Goal: Task Accomplishment & Management: Use online tool/utility

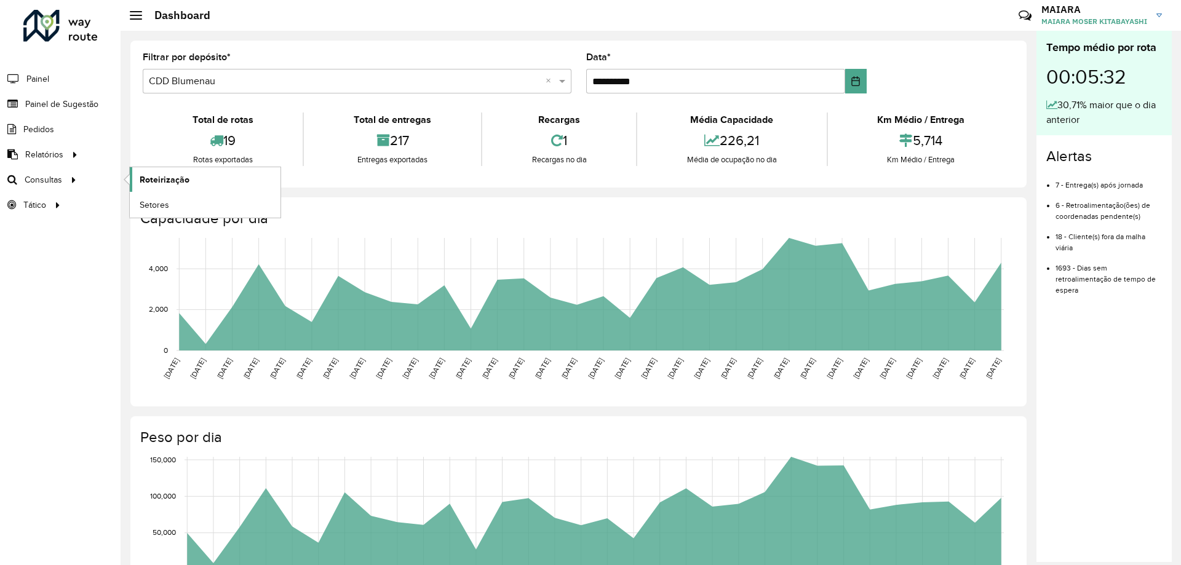
click at [151, 178] on span "Roteirização" at bounding box center [165, 179] width 50 height 13
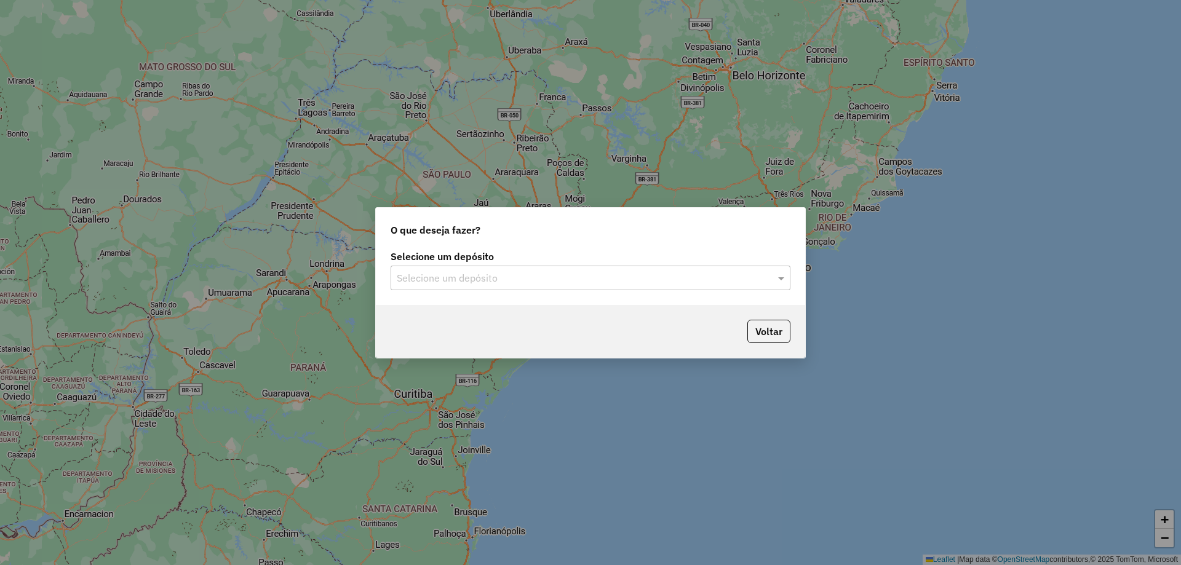
click at [630, 283] on input "text" at bounding box center [578, 278] width 363 height 15
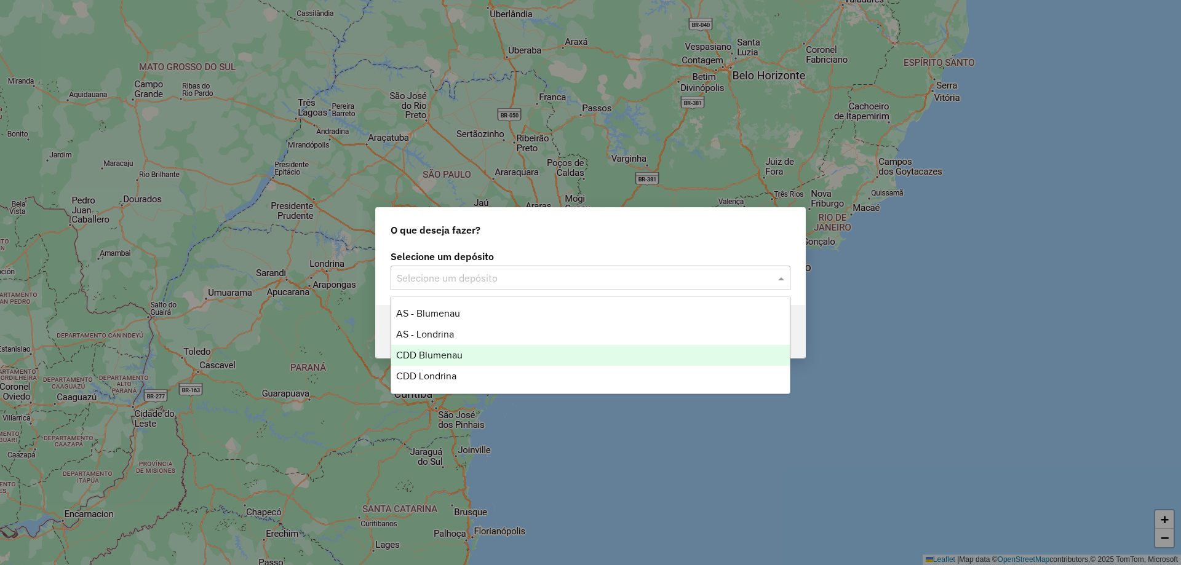
click at [444, 349] on div "CDD Blumenau" at bounding box center [590, 355] width 398 height 21
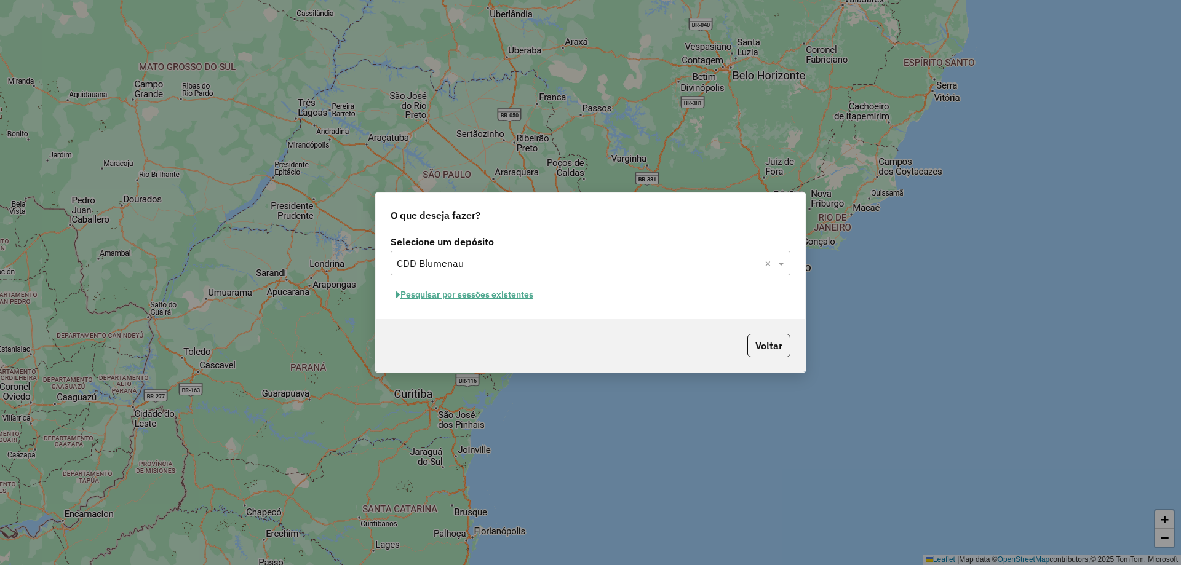
click at [483, 300] on button "Pesquisar por sessões existentes" at bounding box center [464, 294] width 148 height 19
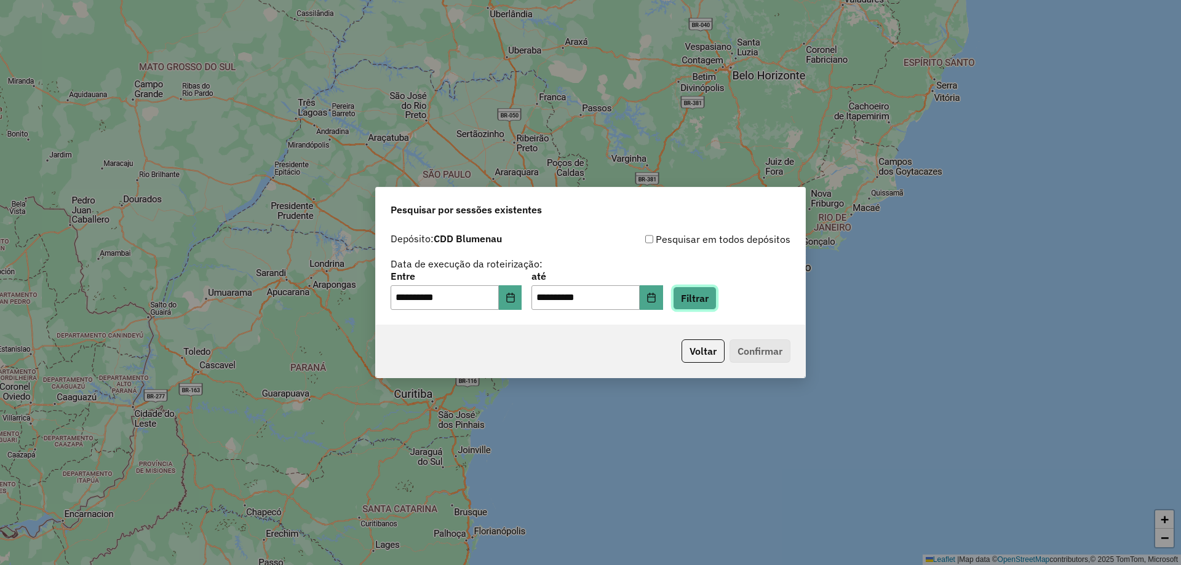
click at [716, 301] on button "Filtrar" at bounding box center [695, 298] width 44 height 23
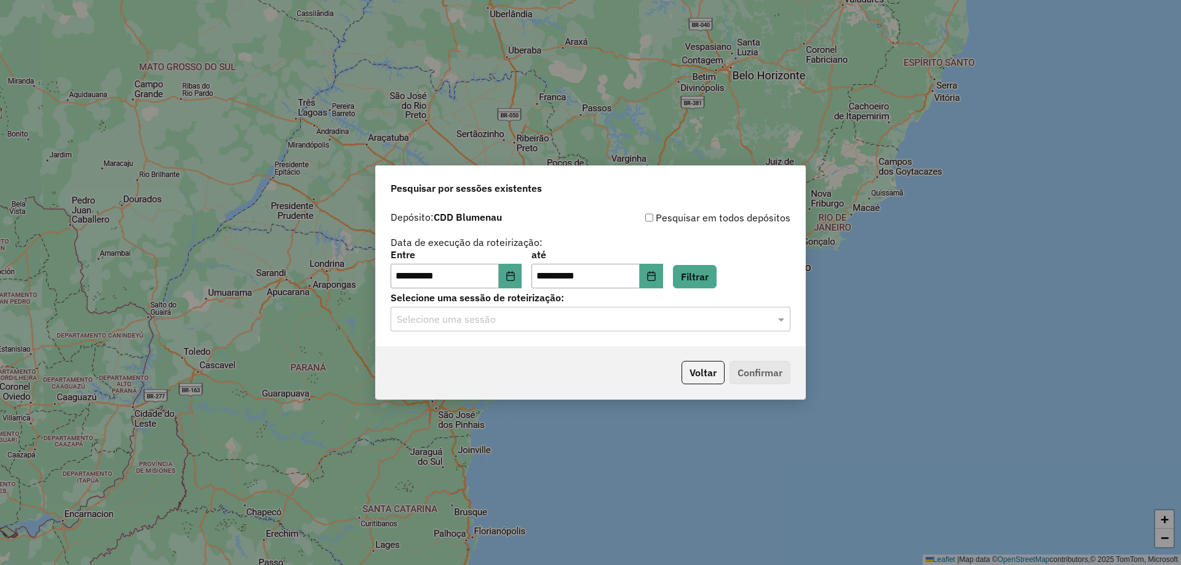
click at [591, 312] on input "text" at bounding box center [578, 319] width 363 height 15
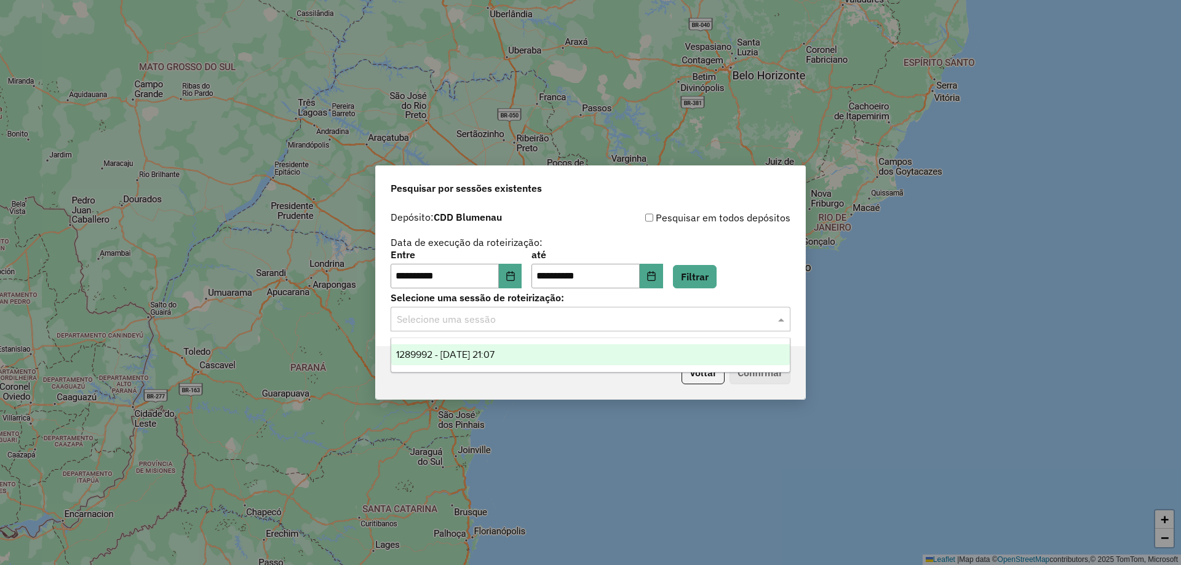
click at [524, 343] on ng-dropdown-panel "1289992 - 07/10/2025 21:07" at bounding box center [590, 355] width 400 height 35
click at [525, 347] on div "1289992 - 07/10/2025 21:07" at bounding box center [590, 354] width 398 height 21
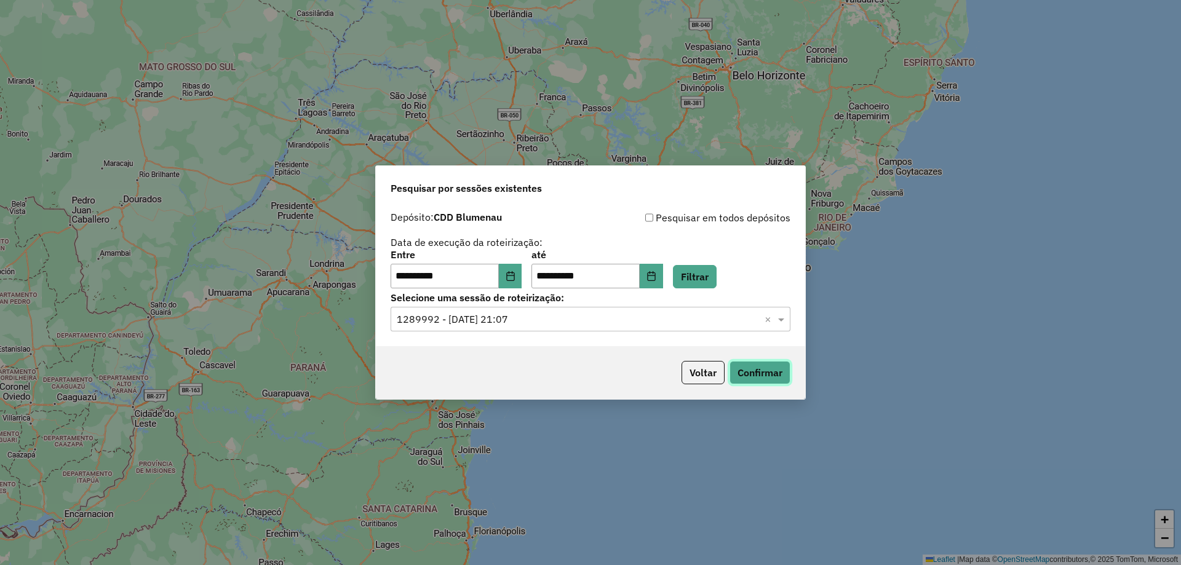
click at [753, 366] on button "Confirmar" at bounding box center [759, 372] width 61 height 23
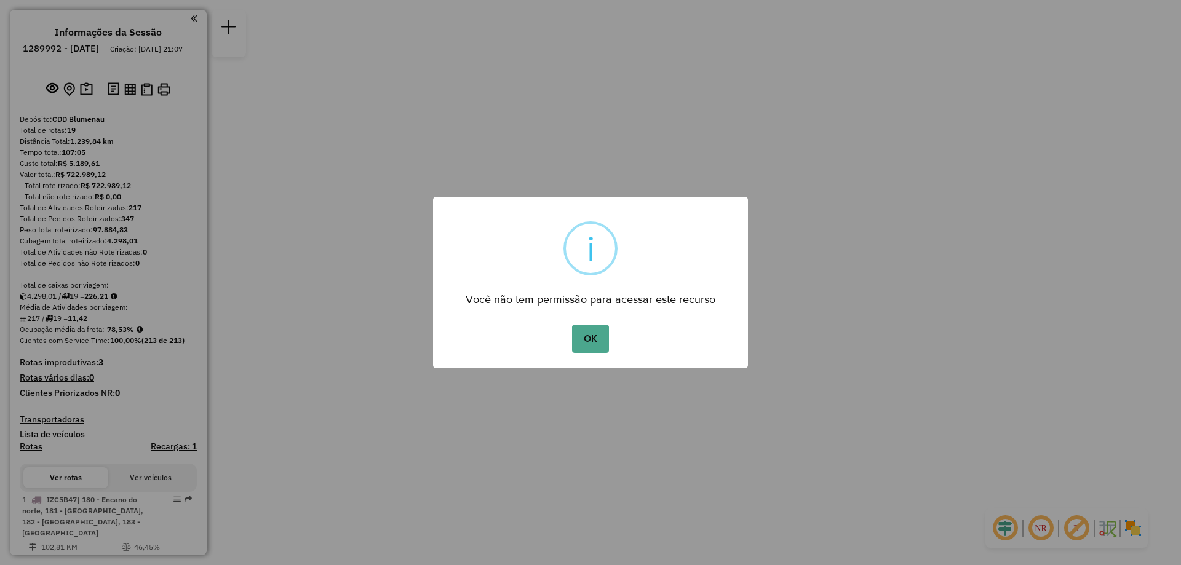
click at [596, 339] on button "OK" at bounding box center [590, 339] width 36 height 28
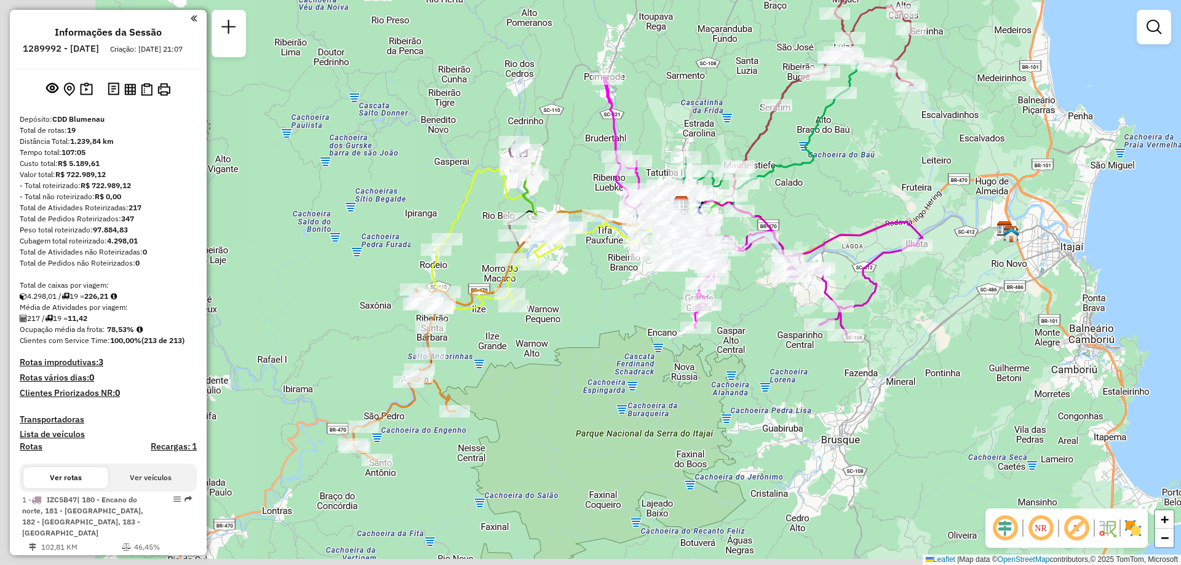
drag, startPoint x: 453, startPoint y: 428, endPoint x: 696, endPoint y: 417, distance: 243.2
click at [696, 417] on div "Janela de atendimento Grade de atendimento Capacidade Transportadoras Veículos …" at bounding box center [590, 282] width 1181 height 565
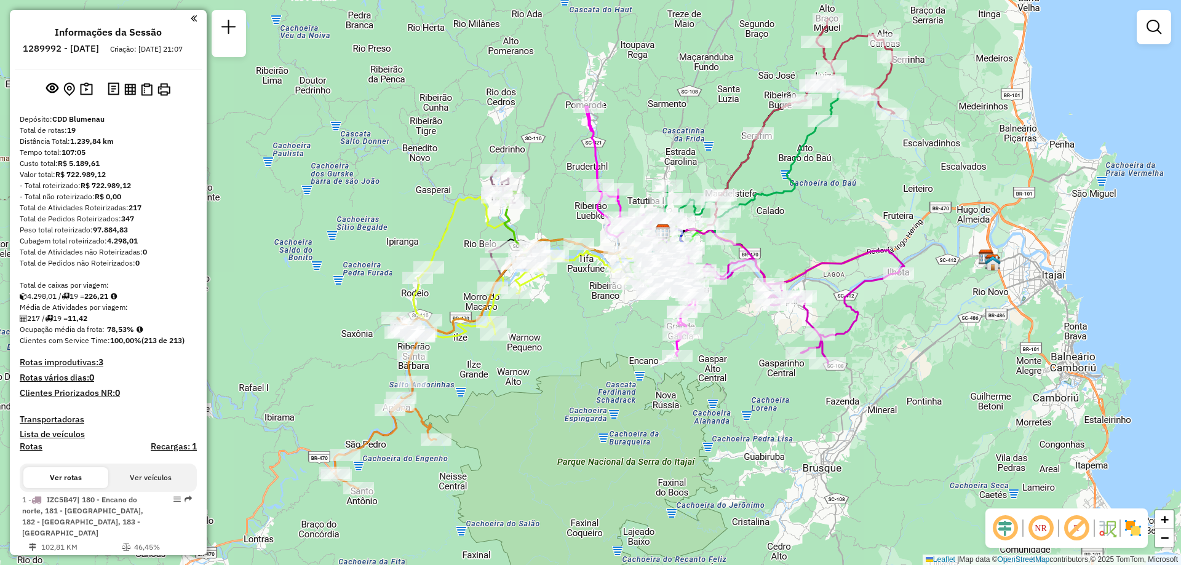
drag, startPoint x: 662, startPoint y: 390, endPoint x: 640, endPoint y: 418, distance: 36.3
click at [640, 418] on div "Janela de atendimento Grade de atendimento Capacidade Transportadoras Veículos …" at bounding box center [590, 282] width 1181 height 565
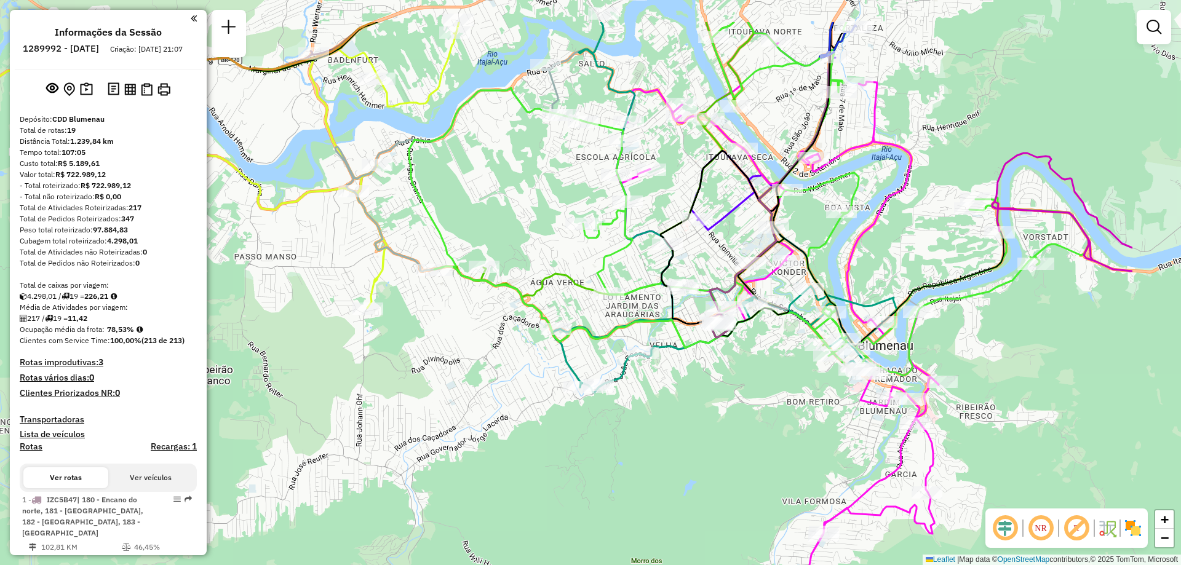
drag, startPoint x: 759, startPoint y: 137, endPoint x: 593, endPoint y: 215, distance: 184.3
click at [593, 215] on div "Janela de atendimento Grade de atendimento Capacidade Transportadoras Veículos …" at bounding box center [590, 282] width 1181 height 565
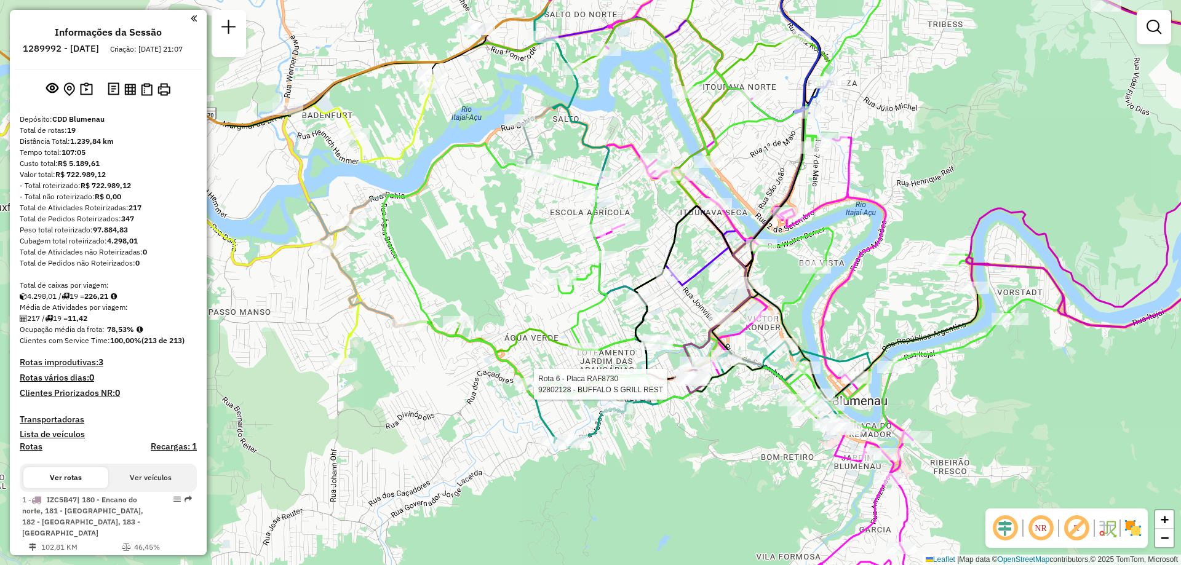
drag, startPoint x: 842, startPoint y: 269, endPoint x: 798, endPoint y: 263, distance: 44.8
click at [798, 263] on div "Rota 6 - Placa RAF8730 92802128 - BUFFALO S GRILL REST Janela de atendimento Gr…" at bounding box center [590, 282] width 1181 height 565
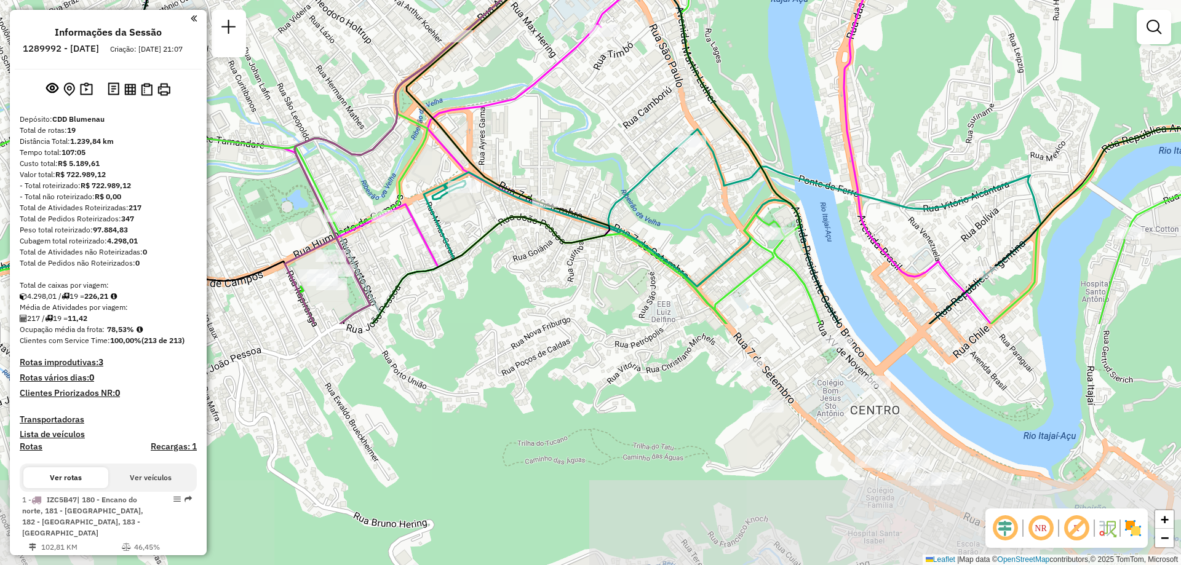
drag, startPoint x: 799, startPoint y: 379, endPoint x: 776, endPoint y: 81, distance: 298.5
click at [776, 81] on div "Rota 6 - Placa RAF8730 92802128 - BUFFALO S GRILL REST Janela de atendimento Gr…" at bounding box center [590, 282] width 1181 height 565
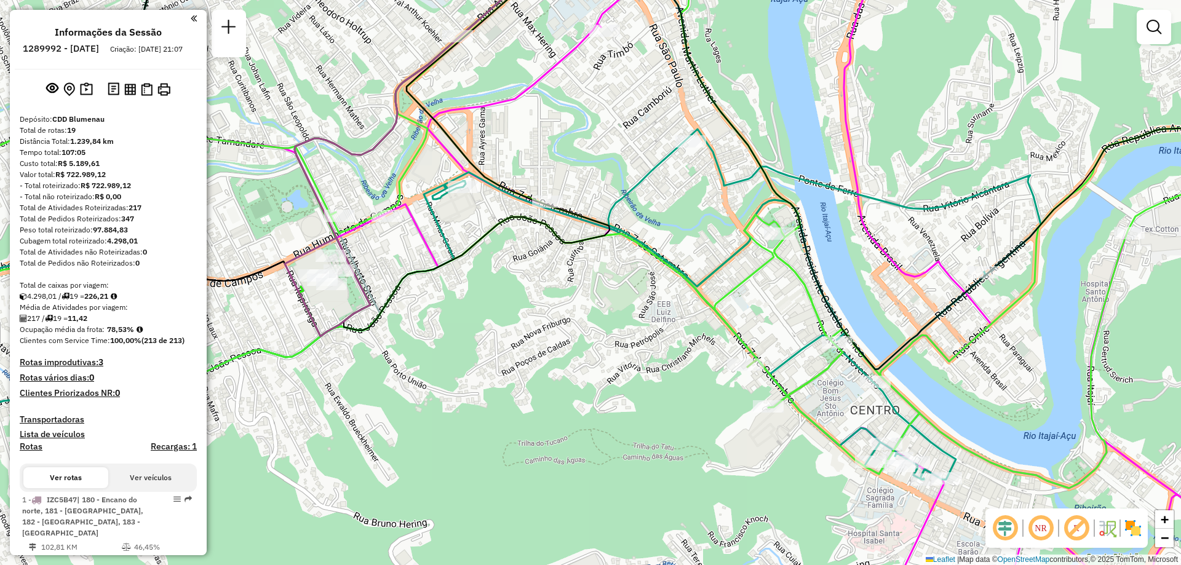
click at [460, 254] on icon at bounding box center [477, 136] width 266 height 387
select select "**********"
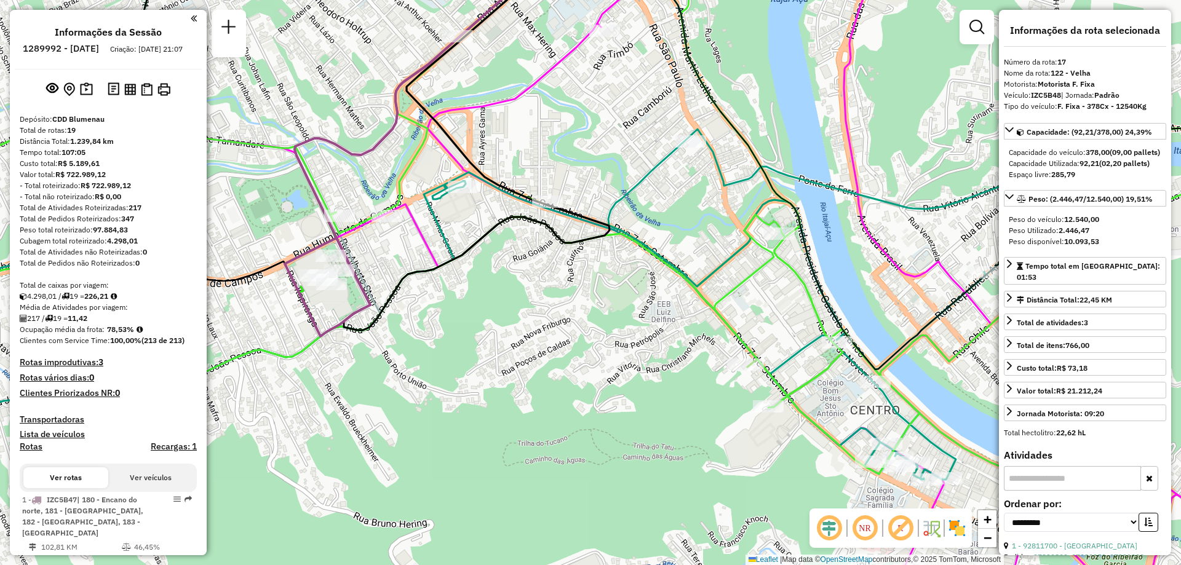
scroll to position [1432, 0]
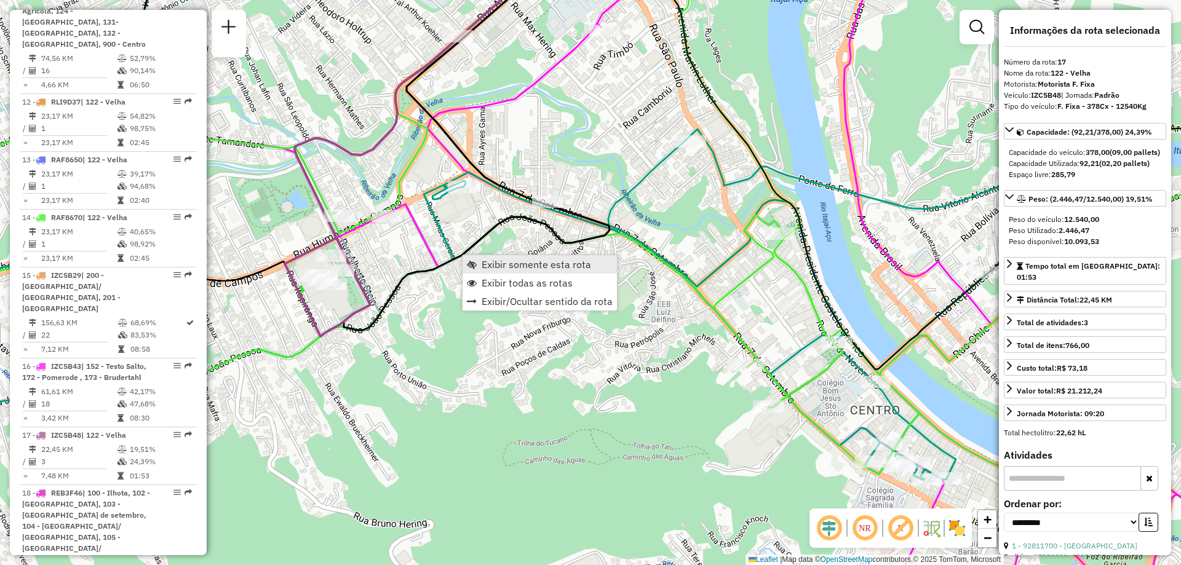
click at [481, 260] on link "Exibir somente esta rota" at bounding box center [539, 264] width 154 height 18
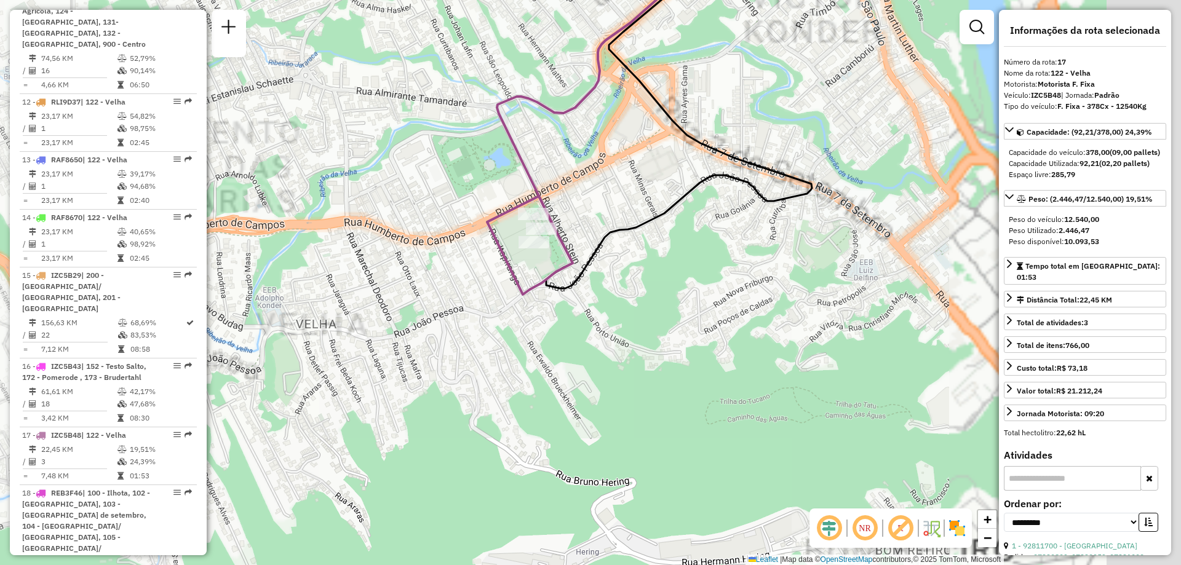
drag, startPoint x: 841, startPoint y: 441, endPoint x: 361, endPoint y: 366, distance: 486.1
click at [361, 366] on div "Janela de atendimento Grade de atendimento Capacidade Transportadoras Veículos …" at bounding box center [590, 282] width 1181 height 565
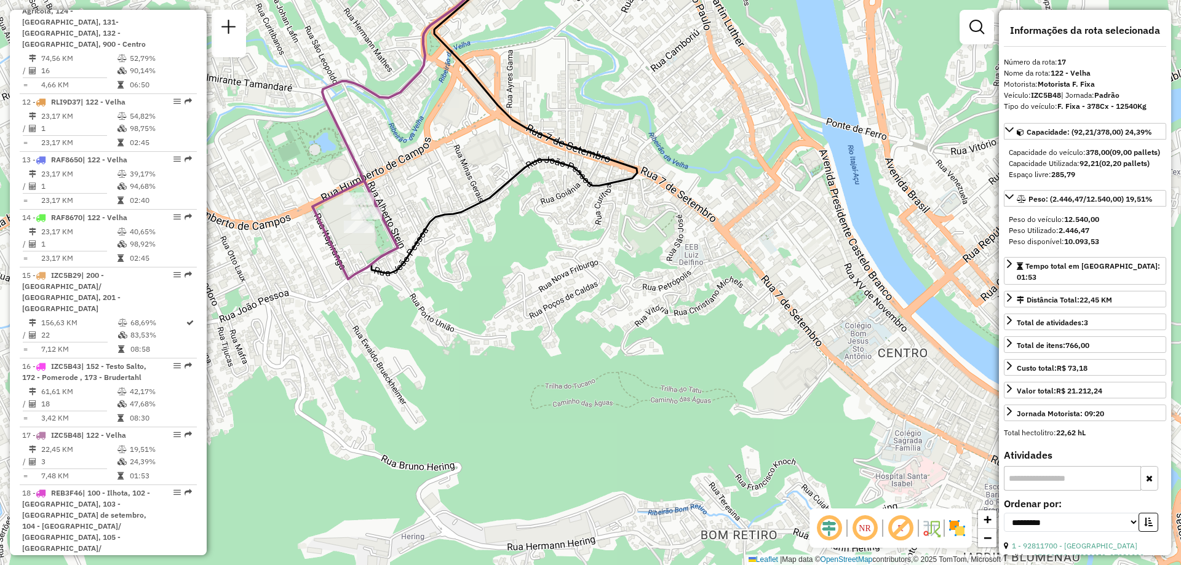
click at [438, 219] on icon at bounding box center [504, 108] width 266 height 330
click at [435, 216] on icon at bounding box center [504, 108] width 266 height 330
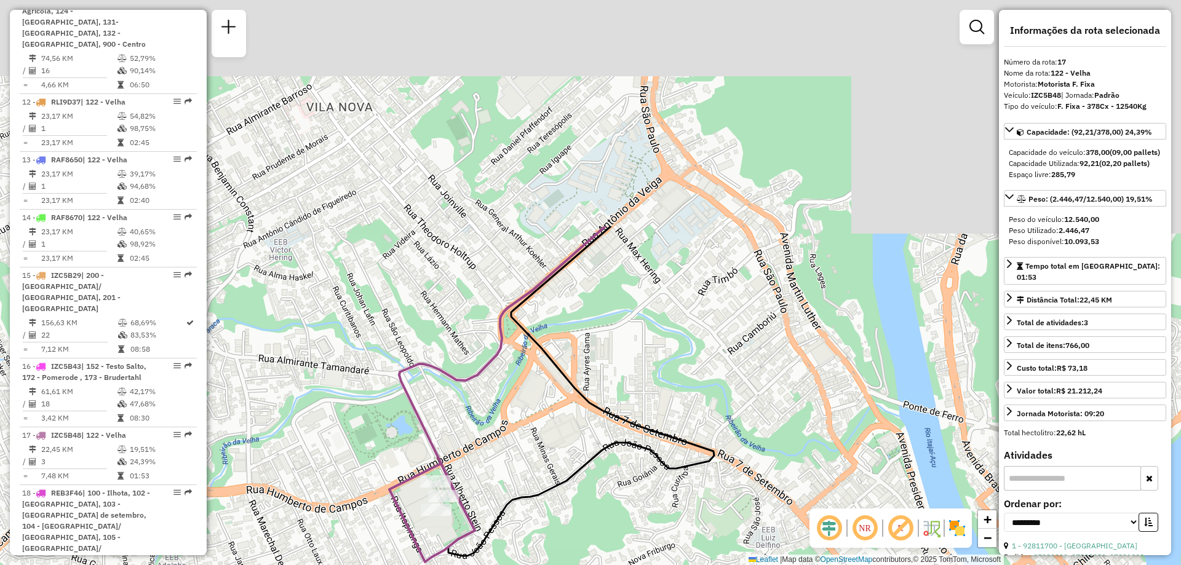
drag, startPoint x: 453, startPoint y: 155, endPoint x: 530, endPoint y: 438, distance: 293.9
click at [530, 438] on div "Janela de atendimento Grade de atendimento Capacidade Transportadoras Veículos …" at bounding box center [590, 282] width 1181 height 565
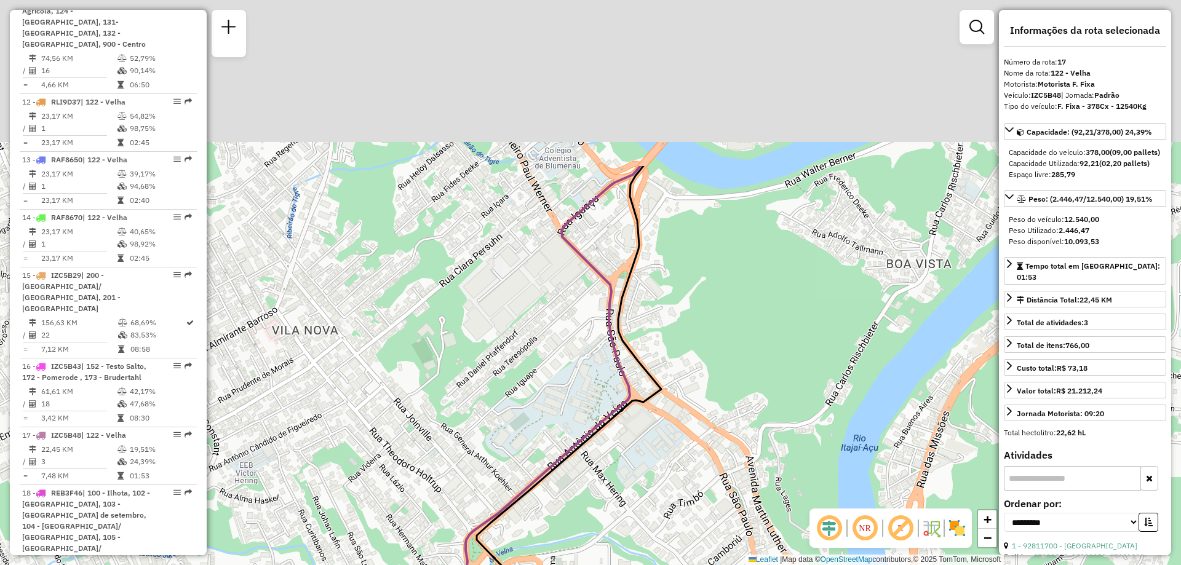
drag, startPoint x: 678, startPoint y: 236, endPoint x: 643, endPoint y: 452, distance: 219.3
click at [643, 452] on div "Janela de atendimento Grade de atendimento Capacidade Transportadoras Veículos …" at bounding box center [590, 282] width 1181 height 565
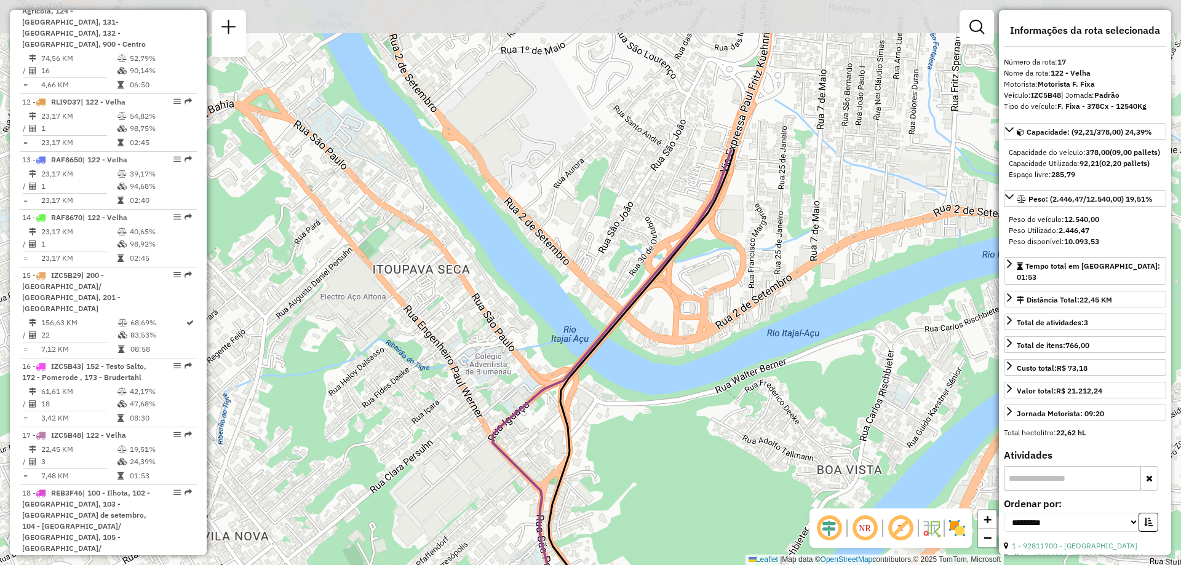
drag, startPoint x: 647, startPoint y: 332, endPoint x: 620, endPoint y: 394, distance: 67.7
click at [603, 411] on div "Janela de atendimento Grade de atendimento Capacidade Transportadoras Veículos …" at bounding box center [590, 282] width 1181 height 565
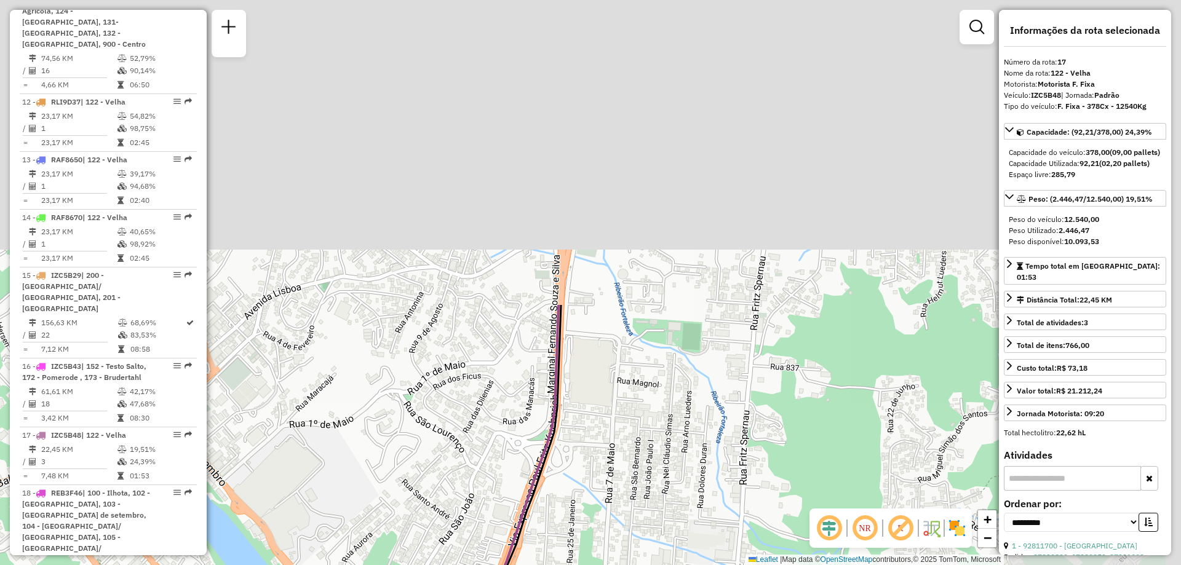
drag, startPoint x: 729, startPoint y: 259, endPoint x: 544, endPoint y: 544, distance: 340.5
click at [544, 544] on div "Janela de atendimento Grade de atendimento Capacidade Transportadoras Veículos …" at bounding box center [590, 282] width 1181 height 565
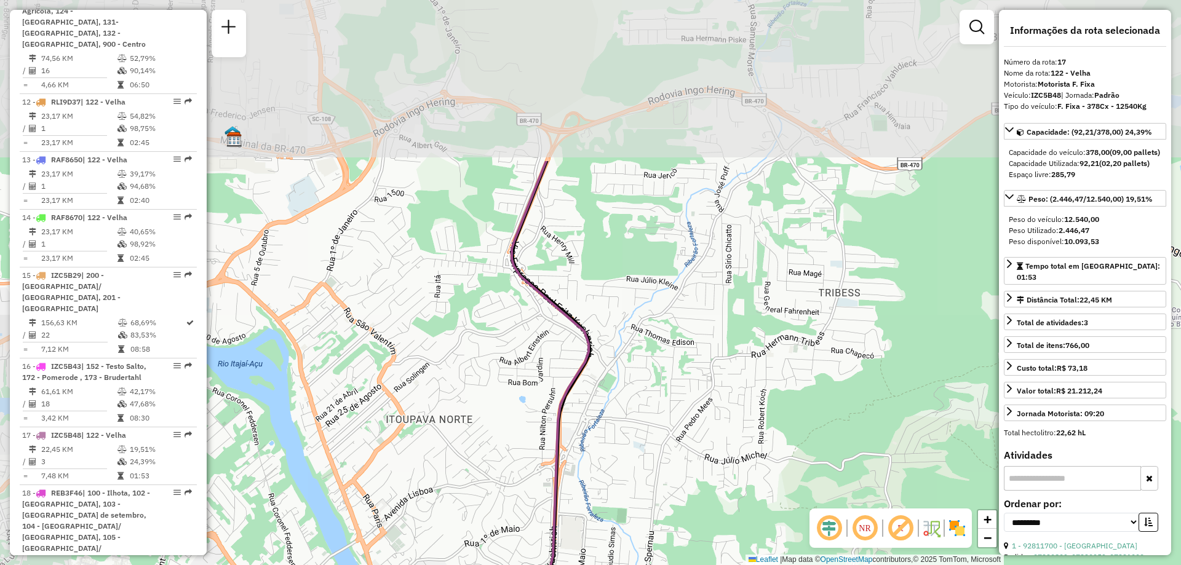
drag, startPoint x: 603, startPoint y: 285, endPoint x: 591, endPoint y: 466, distance: 180.6
click at [591, 466] on div "Janela de atendimento Grade de atendimento Capacidade Transportadoras Veículos …" at bounding box center [590, 282] width 1181 height 565
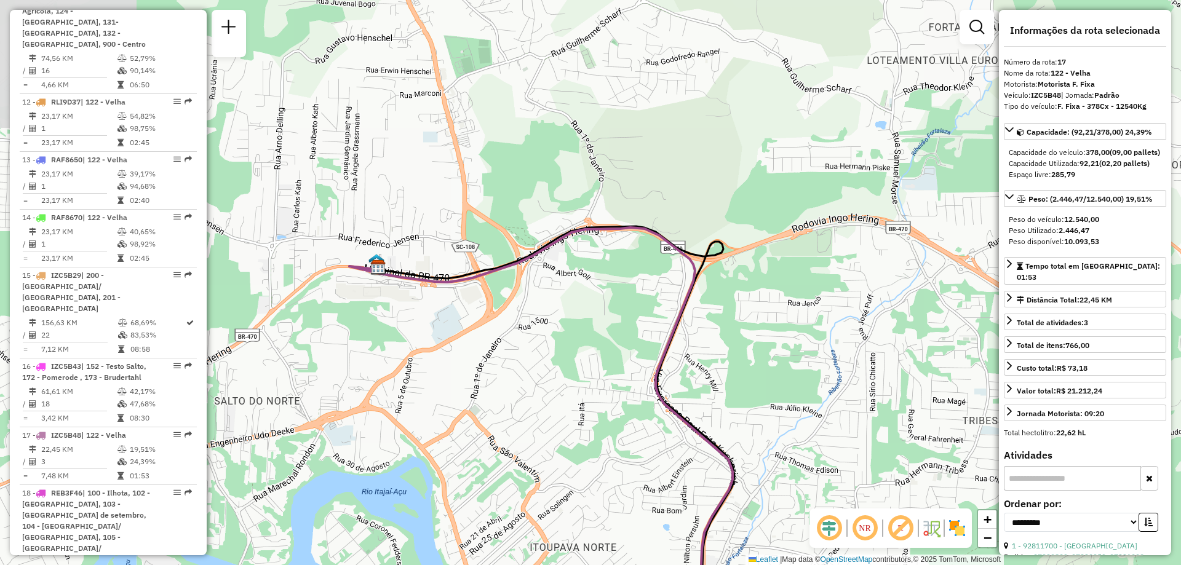
drag, startPoint x: 478, startPoint y: 186, endPoint x: 624, endPoint y: 296, distance: 183.1
click at [624, 296] on div "Janela de atendimento Grade de atendimento Capacidade Transportadoras Veículos …" at bounding box center [590, 282] width 1181 height 565
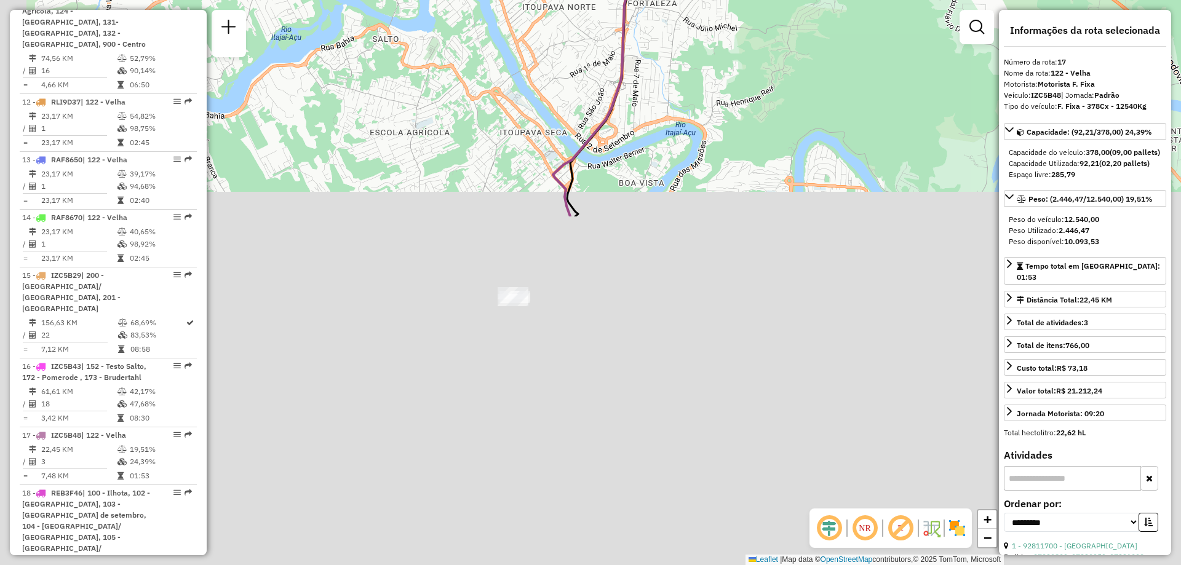
drag, startPoint x: 468, startPoint y: 406, endPoint x: 549, endPoint y: 1, distance: 413.2
click at [549, 1] on div "Janela de atendimento Grade de atendimento Capacidade Transportadoras Veículos …" at bounding box center [590, 282] width 1181 height 565
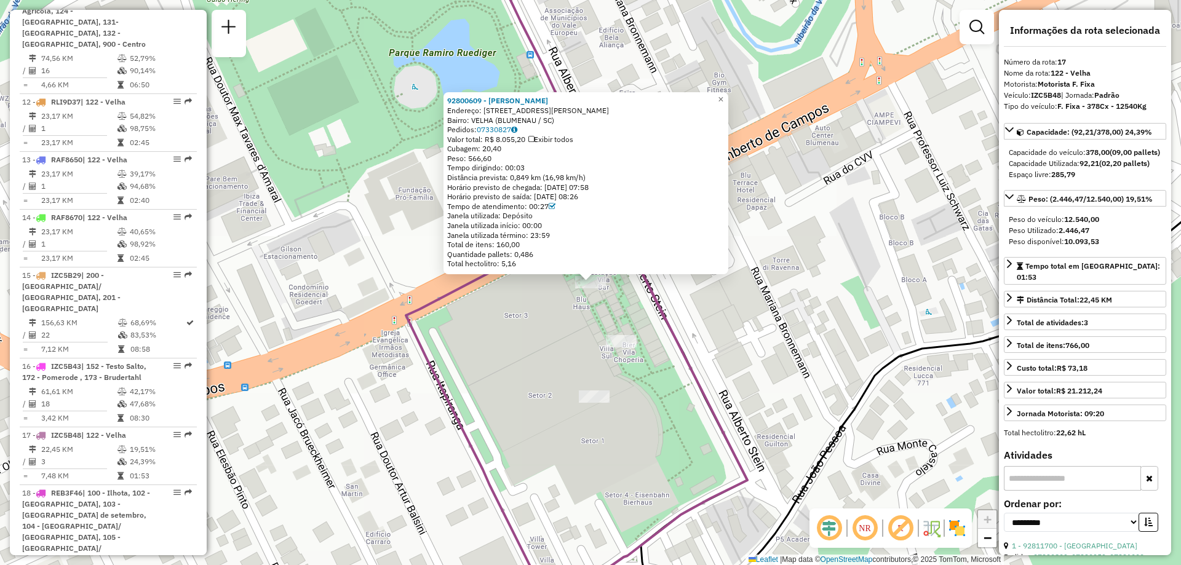
drag, startPoint x: 475, startPoint y: 121, endPoint x: 603, endPoint y: 121, distance: 127.3
click at [603, 121] on div "Bairro: VELHA (BLUMENAU / SC)" at bounding box center [585, 121] width 277 height 10
copy div "VELHA (BLUMENAU / SC)"
